Goal: Navigation & Orientation: Find specific page/section

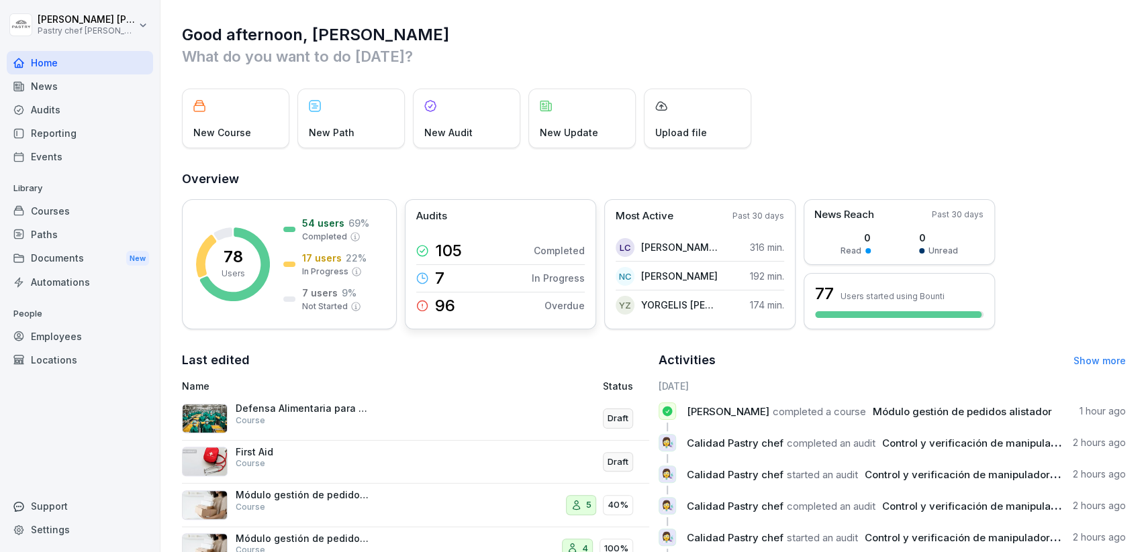
scroll to position [128, 0]
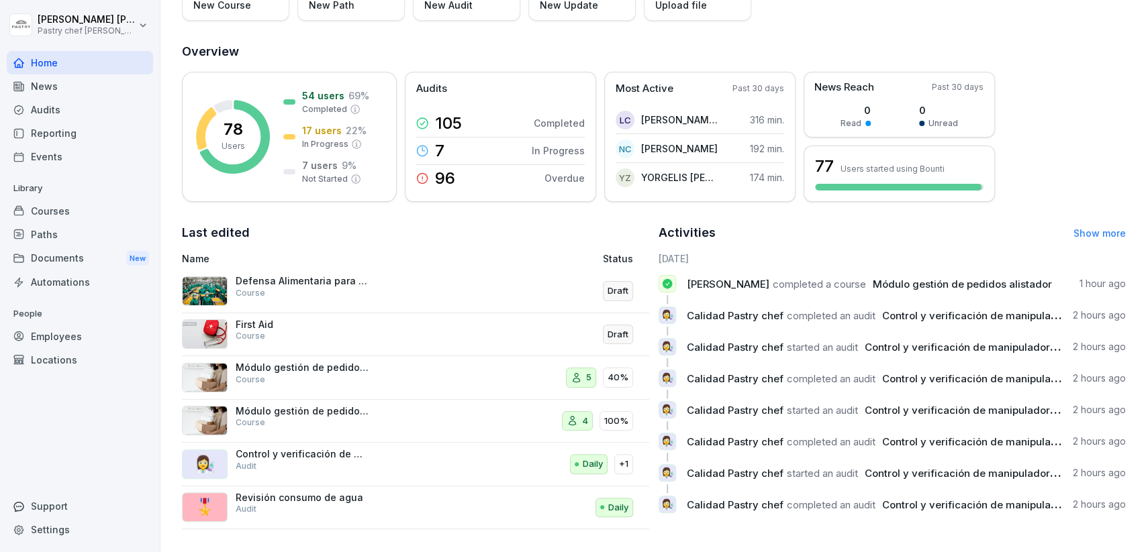
click at [57, 210] on div "Courses" at bounding box center [80, 210] width 146 height 23
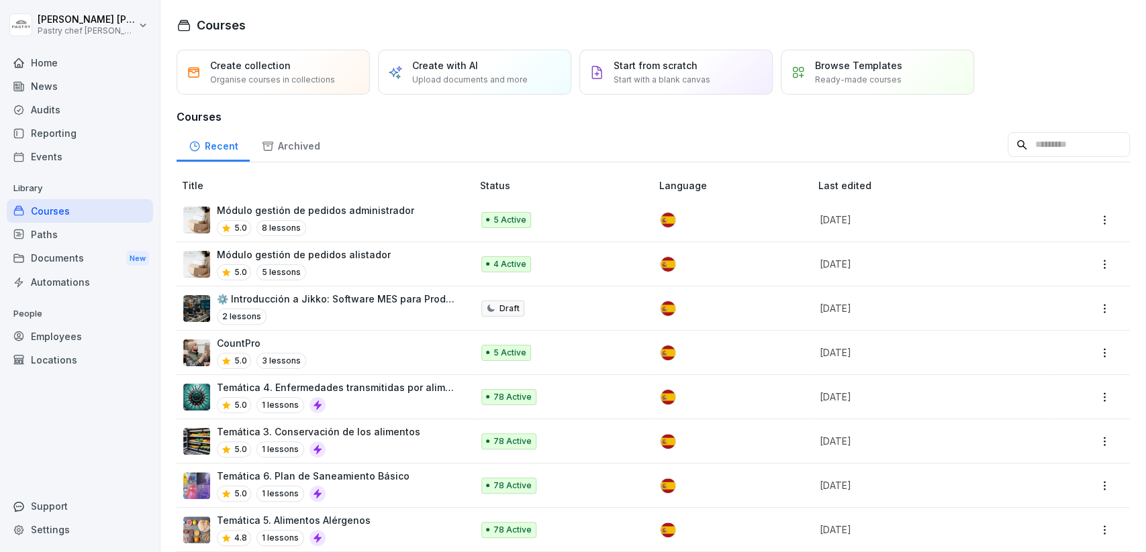
click at [303, 148] on div "Archived" at bounding box center [291, 145] width 82 height 34
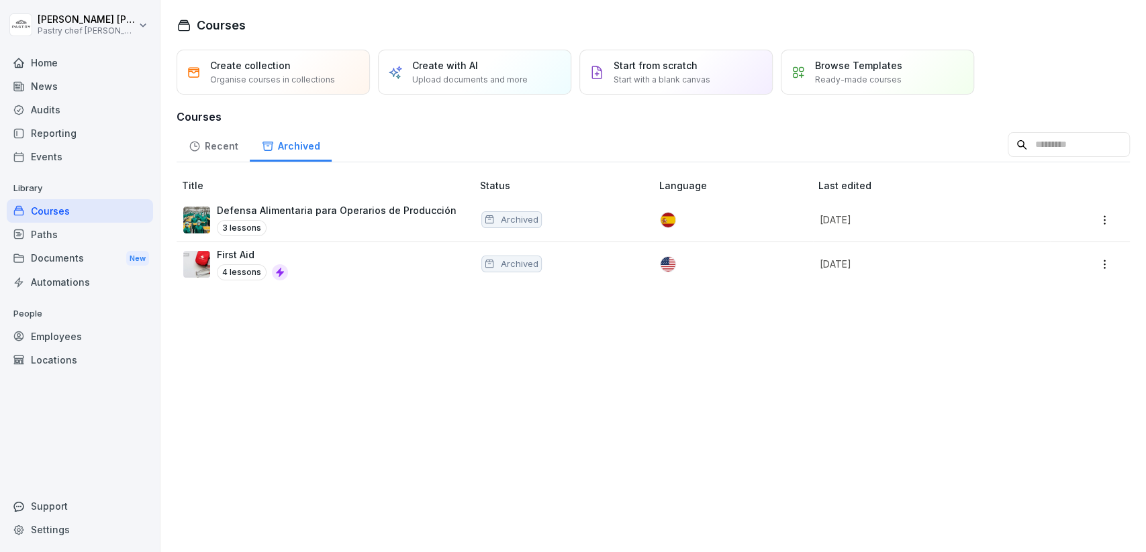
click at [201, 144] on div "Recent" at bounding box center [212, 145] width 73 height 34
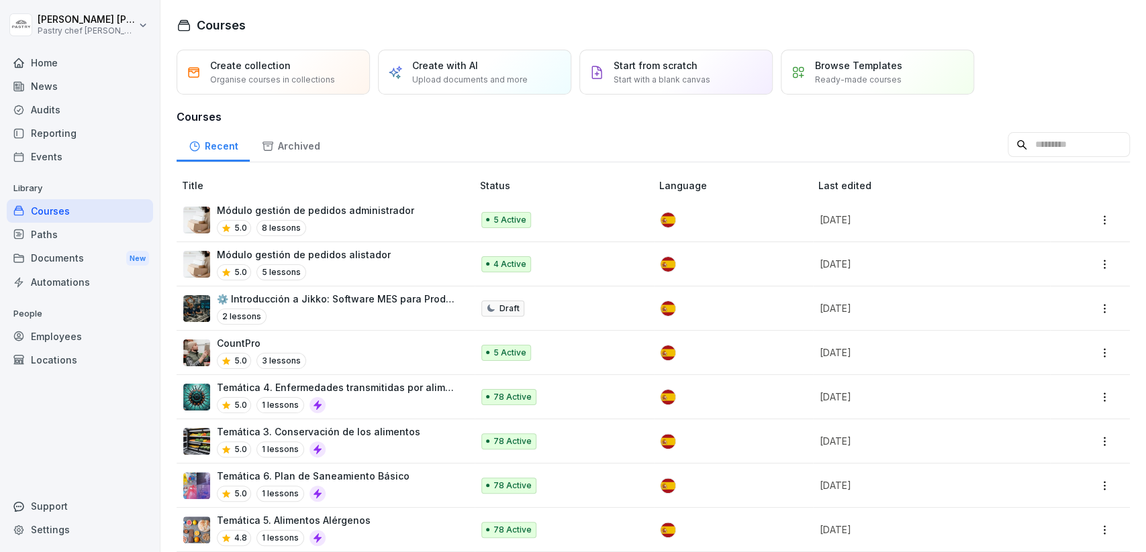
click at [290, 134] on div "Archived" at bounding box center [291, 145] width 82 height 34
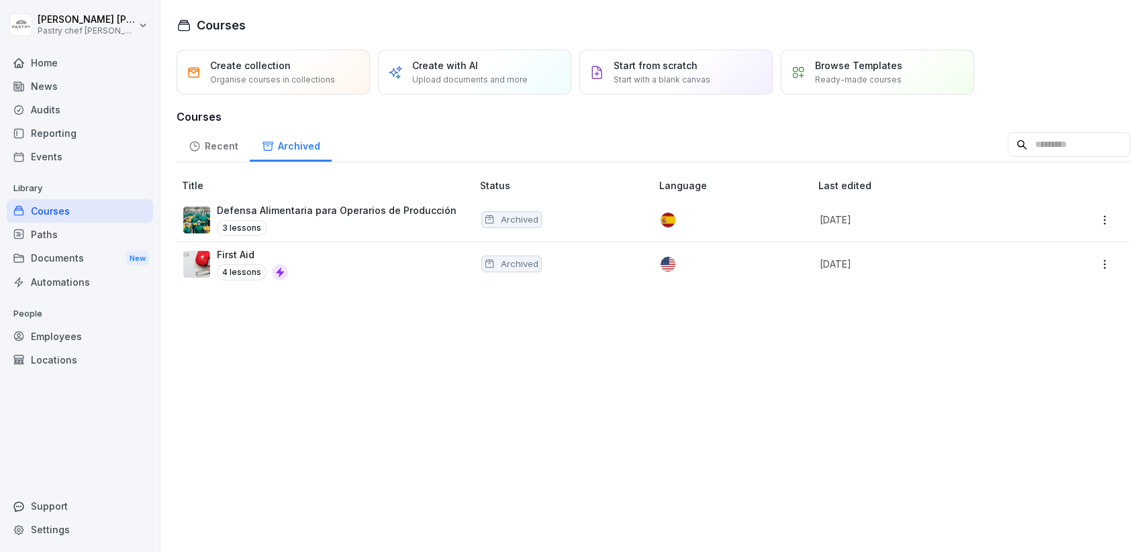
click at [207, 142] on div "Recent" at bounding box center [212, 145] width 73 height 34
